Goal: Use online tool/utility: Utilize a website feature to perform a specific function

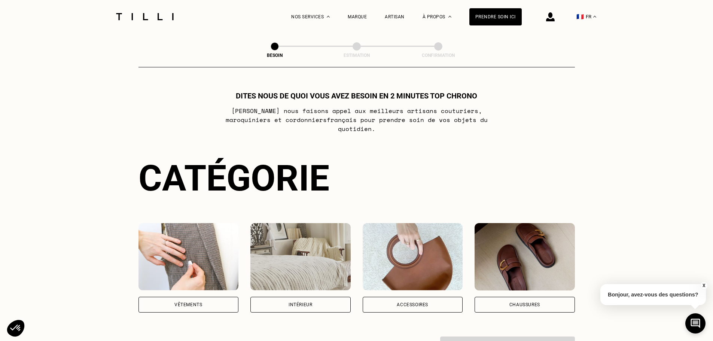
click at [199, 302] on div "Vêtements" at bounding box center [188, 304] width 28 height 4
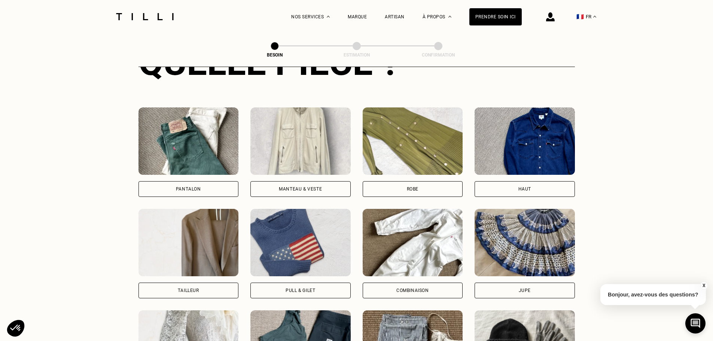
scroll to position [319, 0]
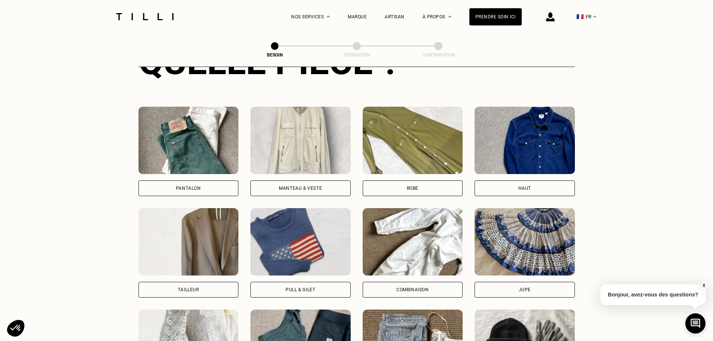
click at [521, 186] on div "Haut" at bounding box center [524, 188] width 13 height 4
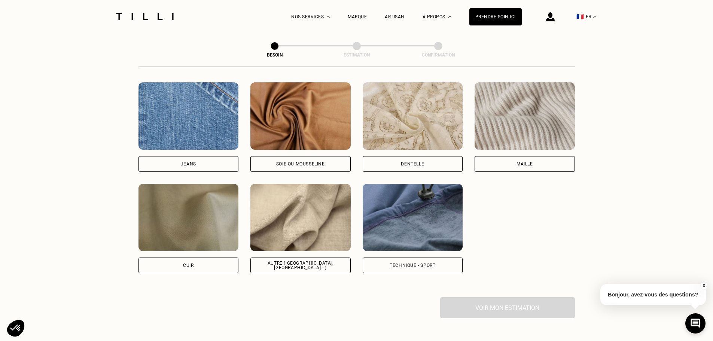
scroll to position [801, 0]
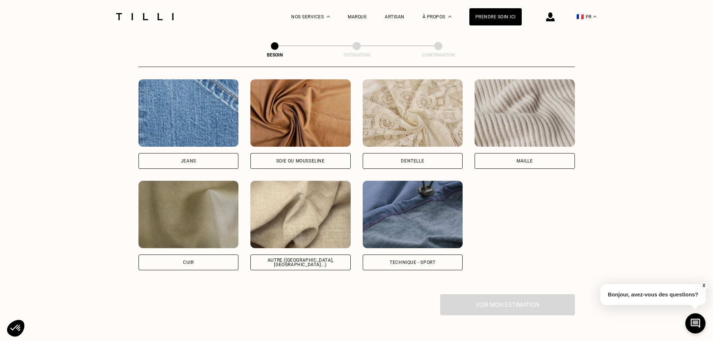
click at [307, 260] on div "Autre ([GEOGRAPHIC_DATA], [GEOGRAPHIC_DATA]...)" at bounding box center [300, 262] width 100 height 16
select select "FR"
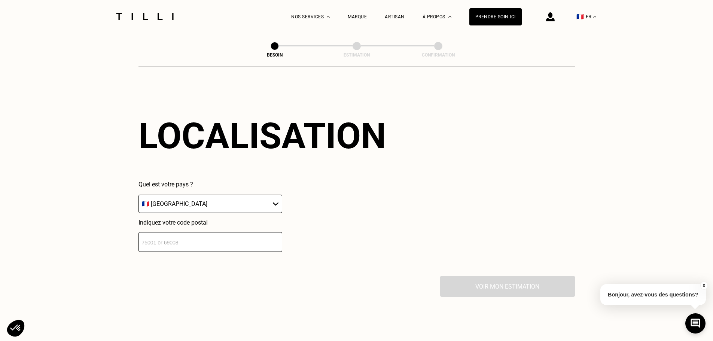
scroll to position [1006, 0]
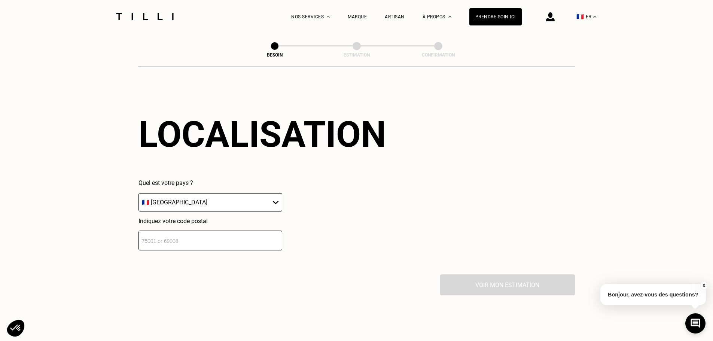
click at [236, 234] on input "number" at bounding box center [210, 240] width 144 height 20
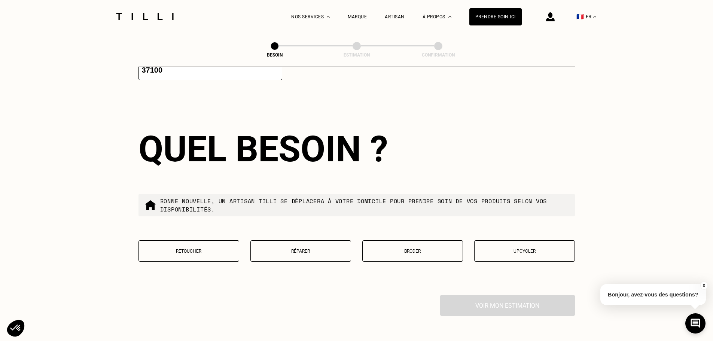
scroll to position [1192, 0]
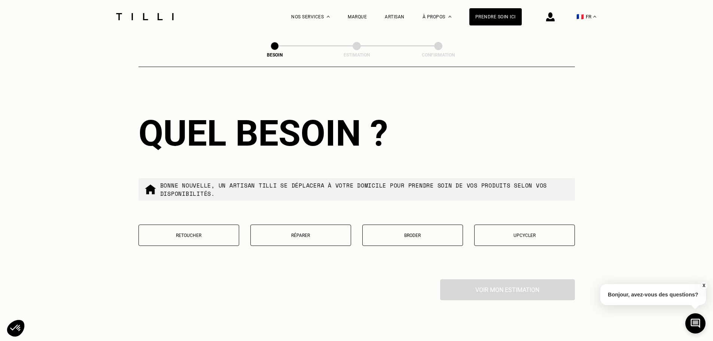
type input "37100"
click at [207, 234] on p "Retoucher" at bounding box center [189, 235] width 92 height 5
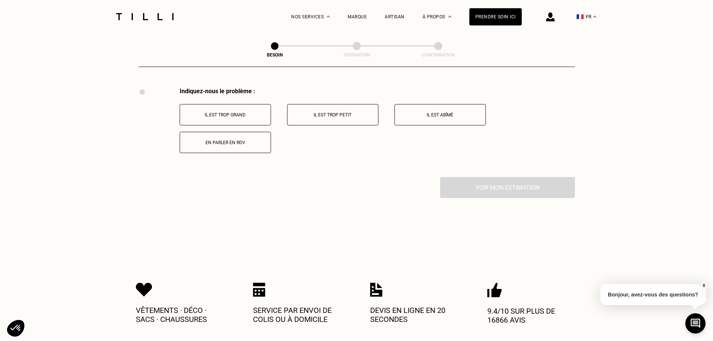
scroll to position [1384, 0]
click at [225, 114] on button "Il est trop grand" at bounding box center [225, 114] width 91 height 21
click at [242, 117] on button "Manches trop longues" at bounding box center [225, 114] width 91 height 21
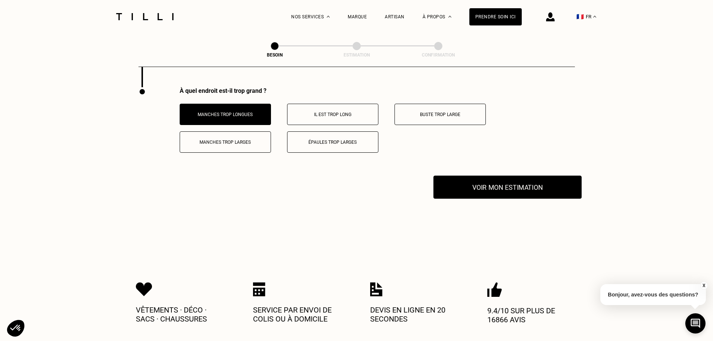
click at [503, 186] on button "Voir mon estimation" at bounding box center [507, 186] width 148 height 23
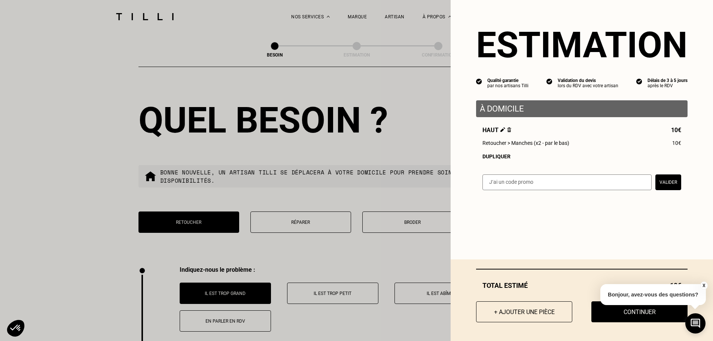
scroll to position [949, 0]
